Goal: Information Seeking & Learning: Find specific fact

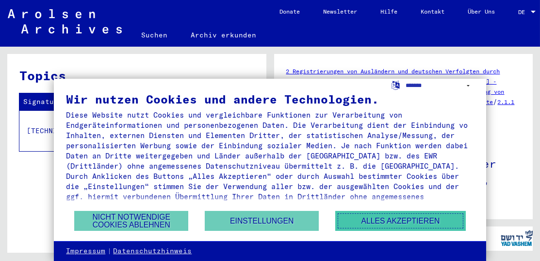
click at [384, 221] on button "Alles akzeptieren" at bounding box center [400, 221] width 131 height 20
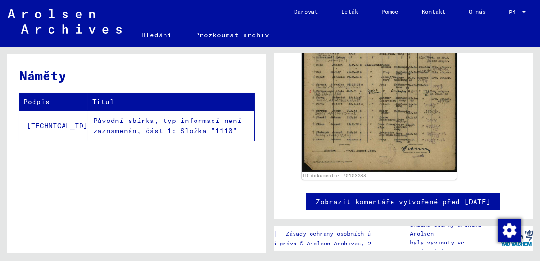
scroll to position [348, 0]
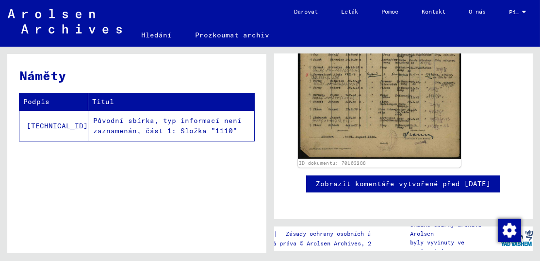
click at [368, 130] on img at bounding box center [379, 44] width 163 height 230
click at [373, 123] on img at bounding box center [379, 44] width 163 height 230
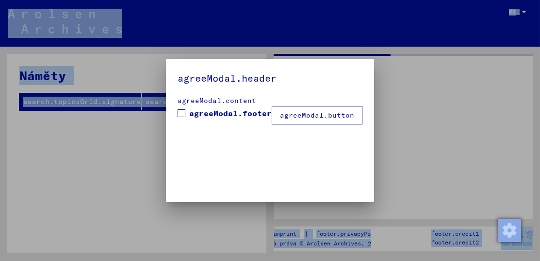
click at [373, 123] on div "agreeModal.header agreeModal.content agreeModal.footer agreeModal.button" at bounding box center [270, 130] width 540 height 261
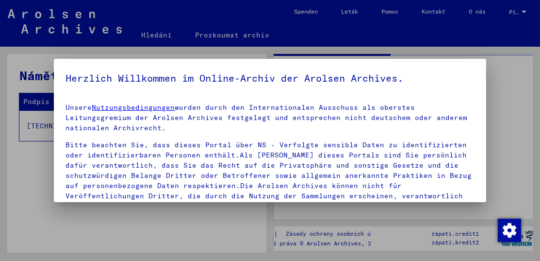
click at [373, 123] on p "Unsere Nutzungsbedingungen wurden durch den Internationalen Ausschuss als obers…" at bounding box center [270, 117] width 409 height 31
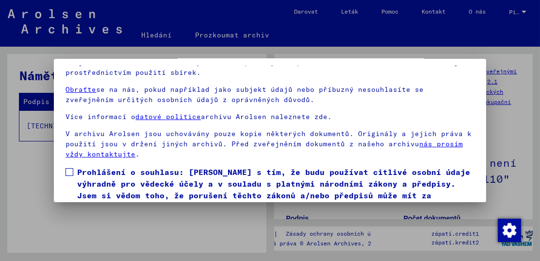
scroll to position [74, 0]
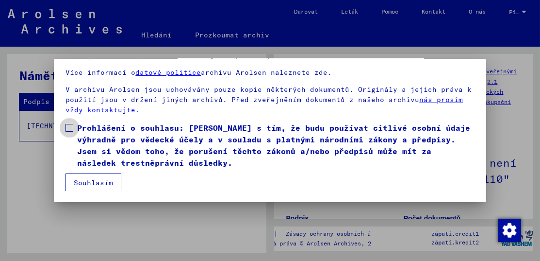
click at [70, 128] on span at bounding box center [70, 128] width 8 height 8
click at [94, 183] on button "Souhlasím" at bounding box center [94, 182] width 56 height 18
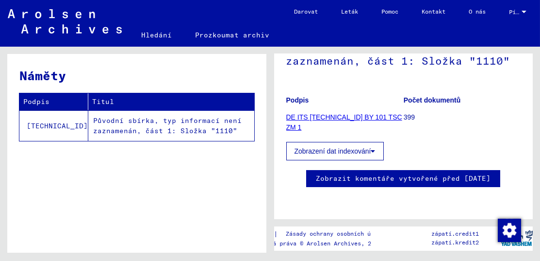
scroll to position [0, 0]
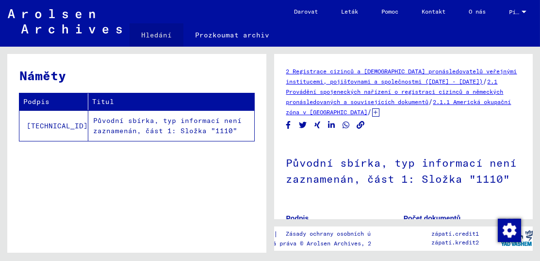
click at [157, 35] on link "Hledání" at bounding box center [157, 34] width 54 height 23
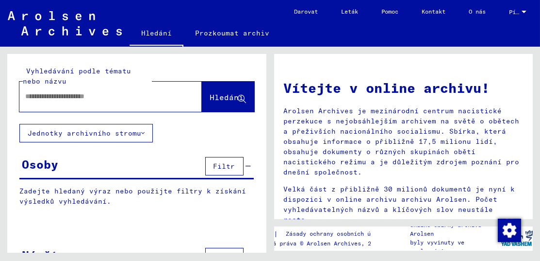
click at [149, 98] on input "text" at bounding box center [99, 96] width 148 height 10
type input "**********"
click at [216, 93] on span "Hledání" at bounding box center [227, 97] width 34 height 10
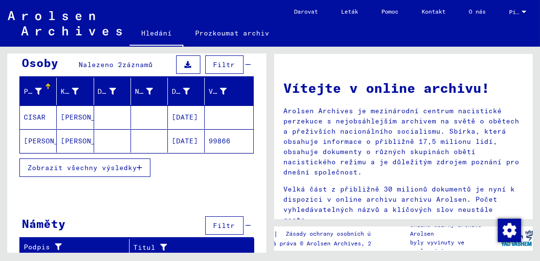
scroll to position [102, 0]
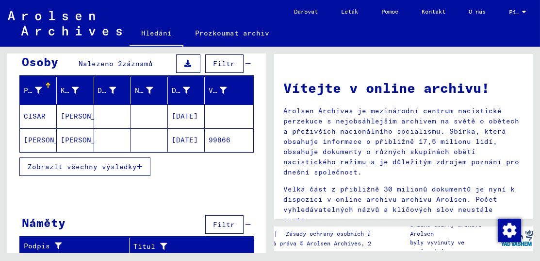
click at [64, 114] on mat-cell "[PERSON_NAME]" at bounding box center [75, 115] width 37 height 23
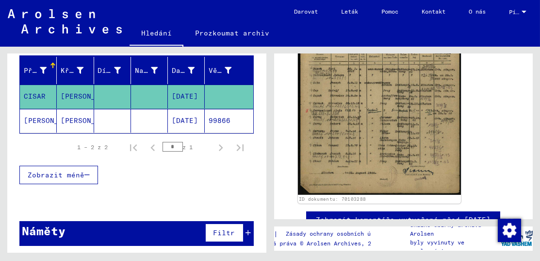
scroll to position [243, 0]
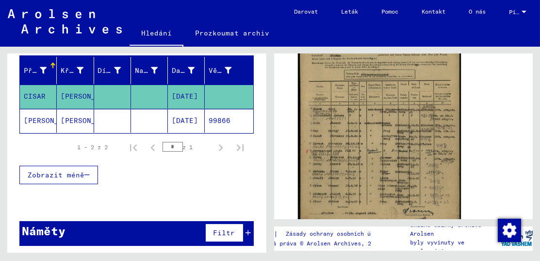
click at [356, 192] on img at bounding box center [379, 121] width 163 height 230
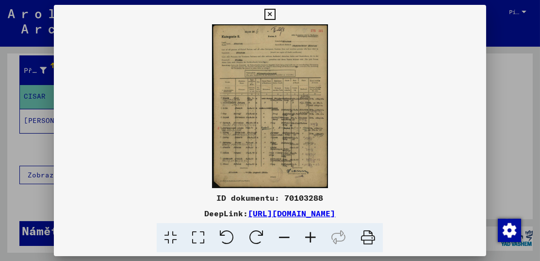
click at [312, 238] on icon at bounding box center [311, 238] width 26 height 30
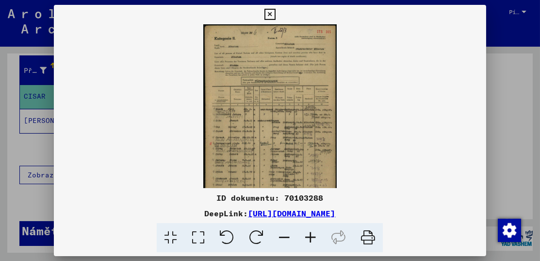
click at [312, 238] on icon at bounding box center [311, 238] width 26 height 30
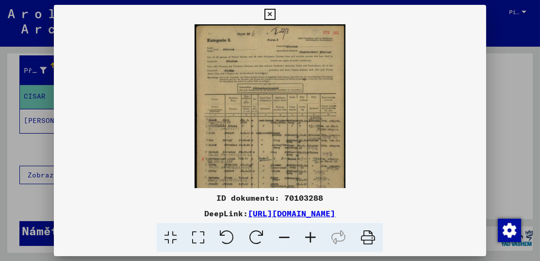
click at [312, 238] on icon at bounding box center [311, 238] width 26 height 30
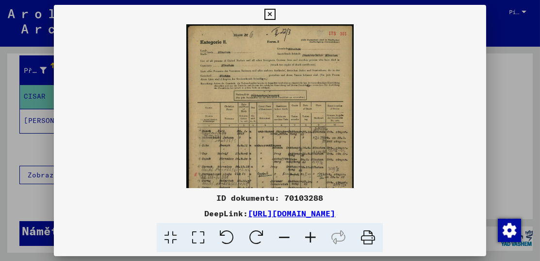
click at [312, 238] on icon at bounding box center [311, 238] width 26 height 30
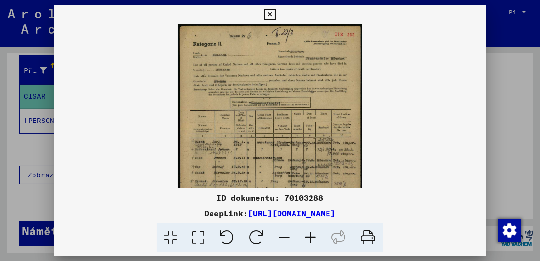
click at [312, 238] on icon at bounding box center [311, 238] width 26 height 30
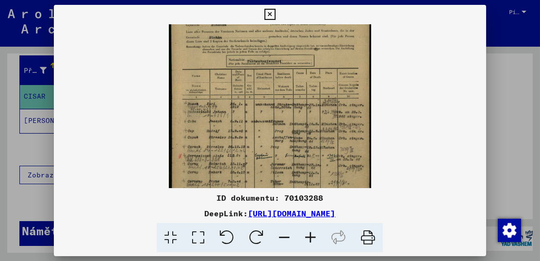
scroll to position [53, 0]
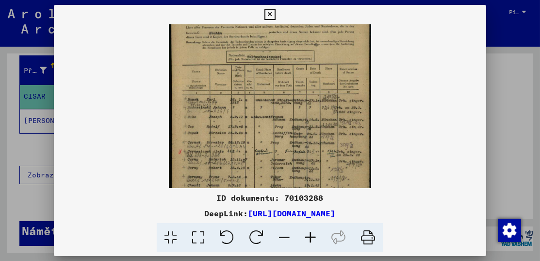
drag, startPoint x: 268, startPoint y: 178, endPoint x: 289, endPoint y: 125, distance: 56.9
click at [289, 125] on img at bounding box center [270, 113] width 202 height 285
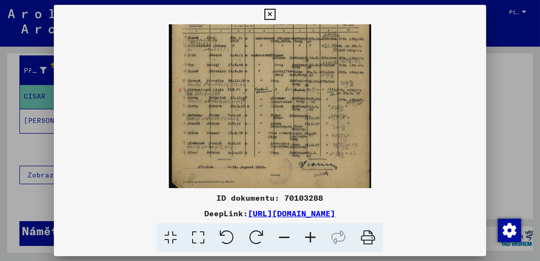
scroll to position [117, 0]
drag, startPoint x: 260, startPoint y: 163, endPoint x: 298, endPoint y: 100, distance: 73.2
click at [298, 100] on img at bounding box center [270, 50] width 202 height 285
click at [313, 236] on icon at bounding box center [311, 238] width 26 height 30
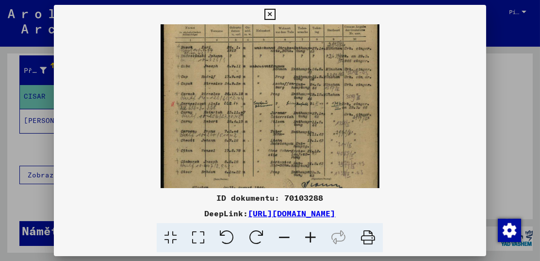
click at [313, 236] on icon at bounding box center [311, 238] width 26 height 30
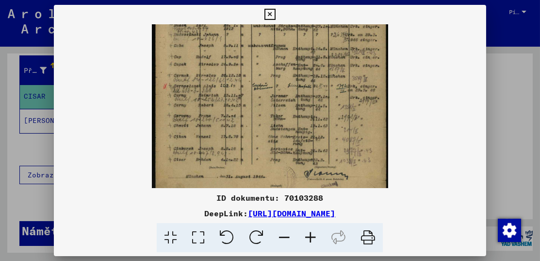
scroll to position [154, 0]
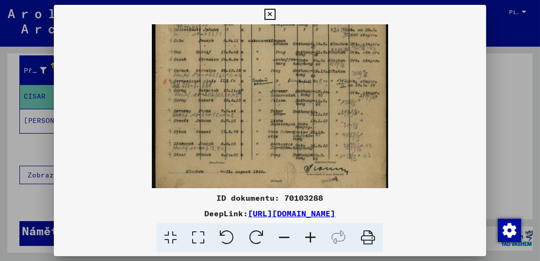
drag, startPoint x: 295, startPoint y: 179, endPoint x: 308, endPoint y: 141, distance: 39.9
click at [308, 141] on img at bounding box center [270, 37] width 236 height 334
click at [283, 237] on icon at bounding box center [284, 238] width 26 height 30
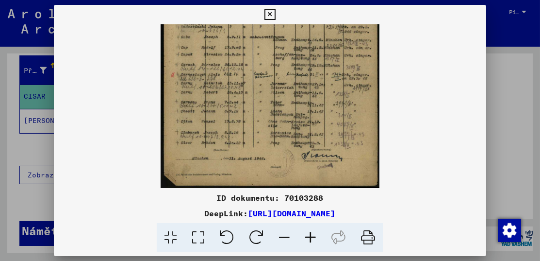
click at [283, 237] on icon at bounding box center [284, 238] width 26 height 30
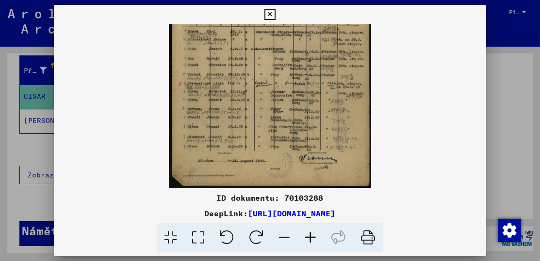
click at [283, 237] on icon at bounding box center [284, 238] width 26 height 30
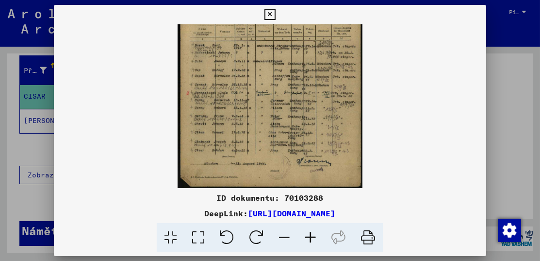
click at [283, 237] on icon at bounding box center [284, 238] width 26 height 30
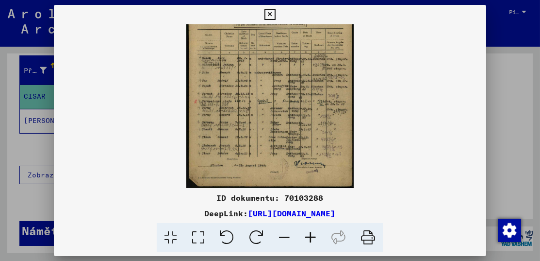
click at [283, 237] on icon at bounding box center [284, 238] width 26 height 30
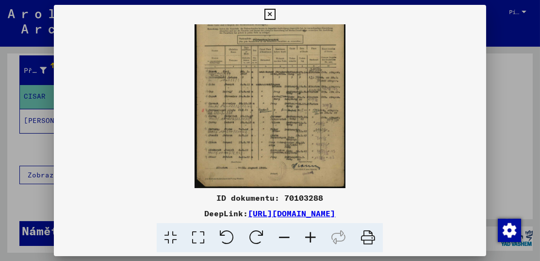
click at [283, 237] on icon at bounding box center [284, 238] width 26 height 30
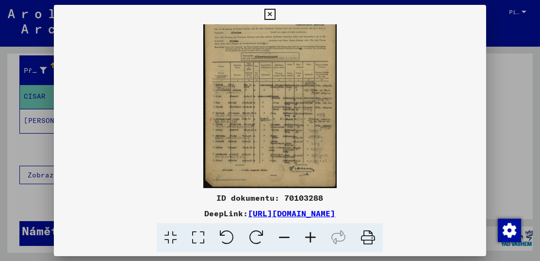
scroll to position [24, 0]
click at [270, 12] on icon at bounding box center [270, 15] width 11 height 12
